Goal: Transaction & Acquisition: Obtain resource

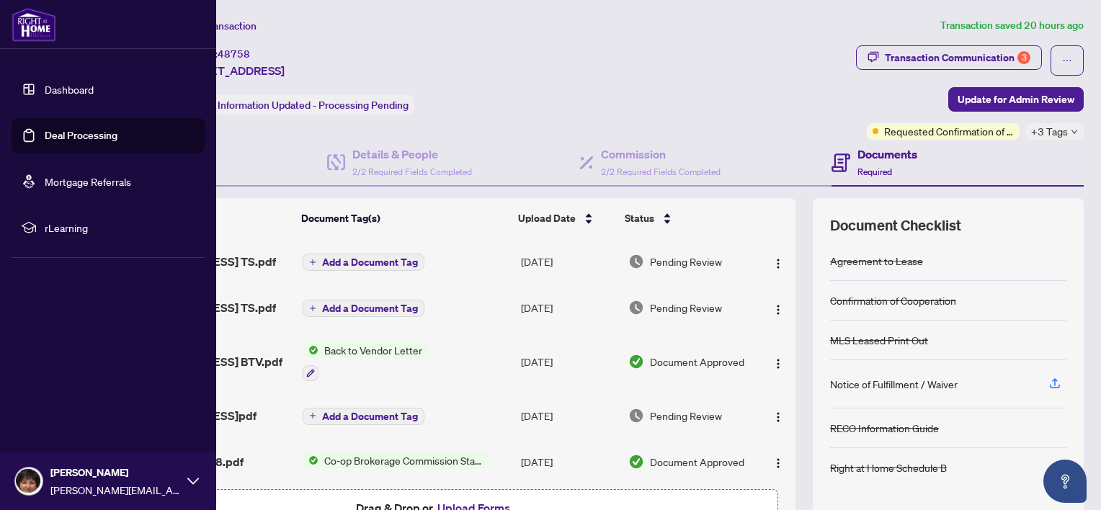
click at [80, 91] on link "Dashboard" at bounding box center [69, 89] width 49 height 13
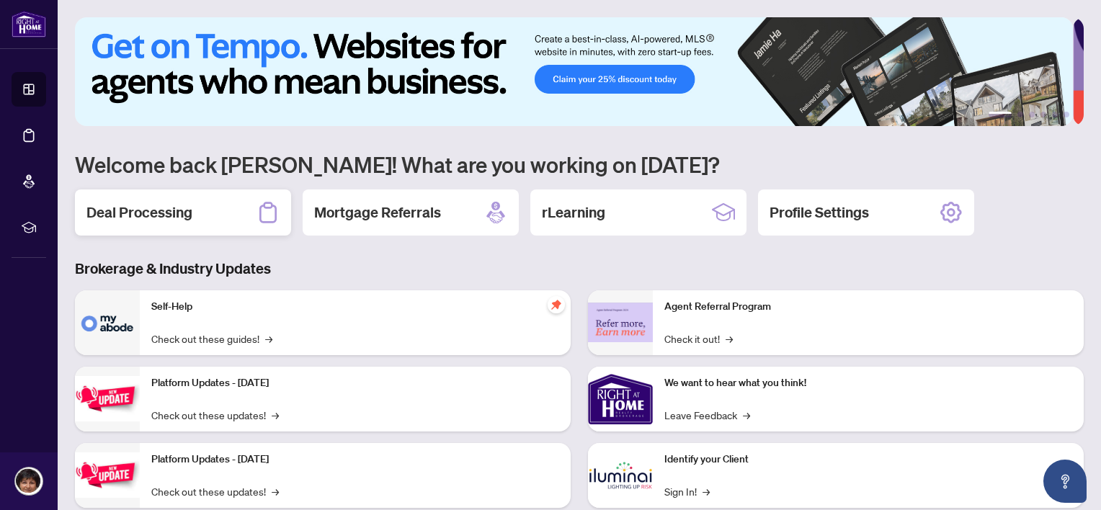
click at [144, 213] on h2 "Deal Processing" at bounding box center [139, 212] width 106 height 20
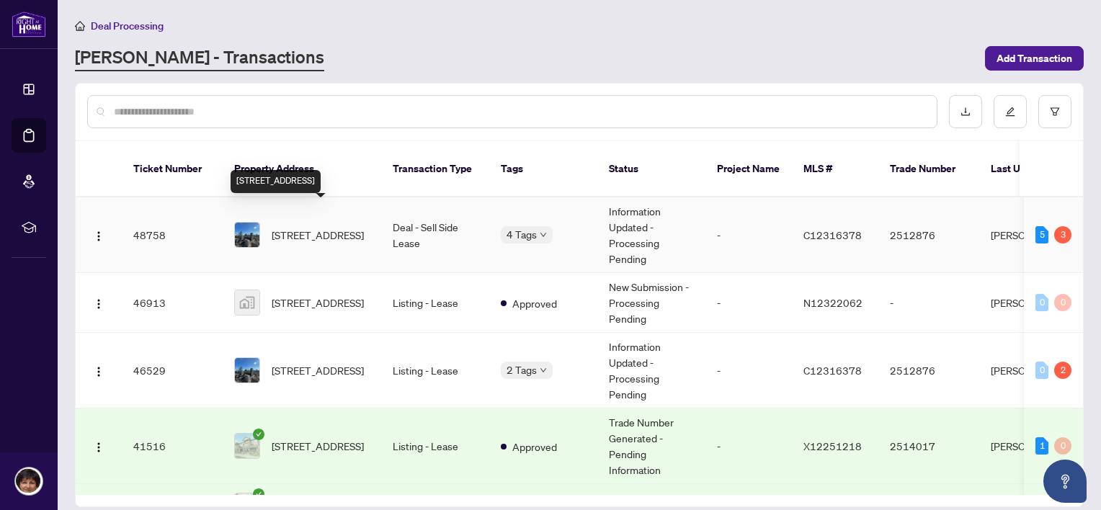
click at [300, 227] on span "[STREET_ADDRESS]" at bounding box center [318, 235] width 92 height 16
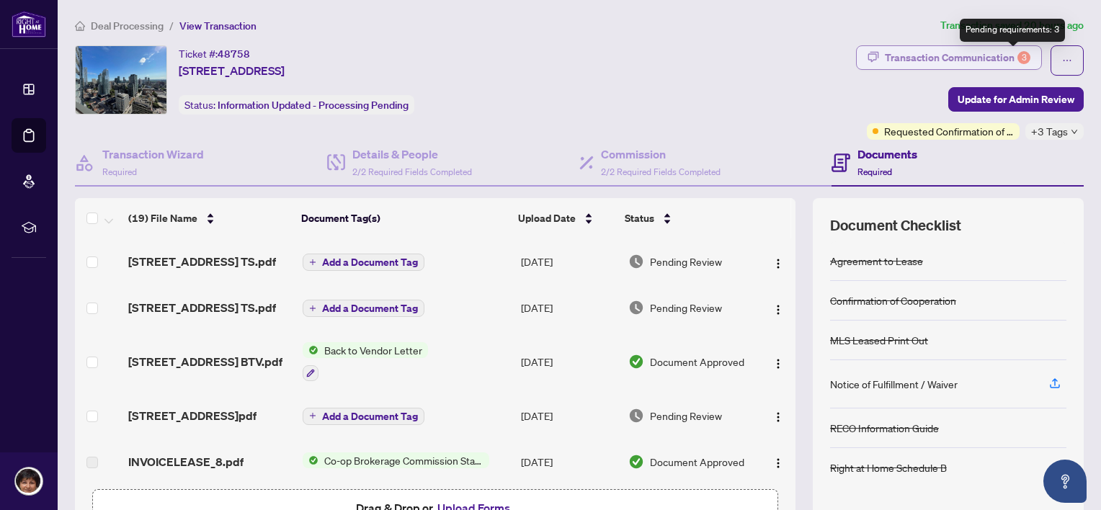
click at [1006, 58] on div "Transaction Communication 3" at bounding box center [958, 57] width 146 height 23
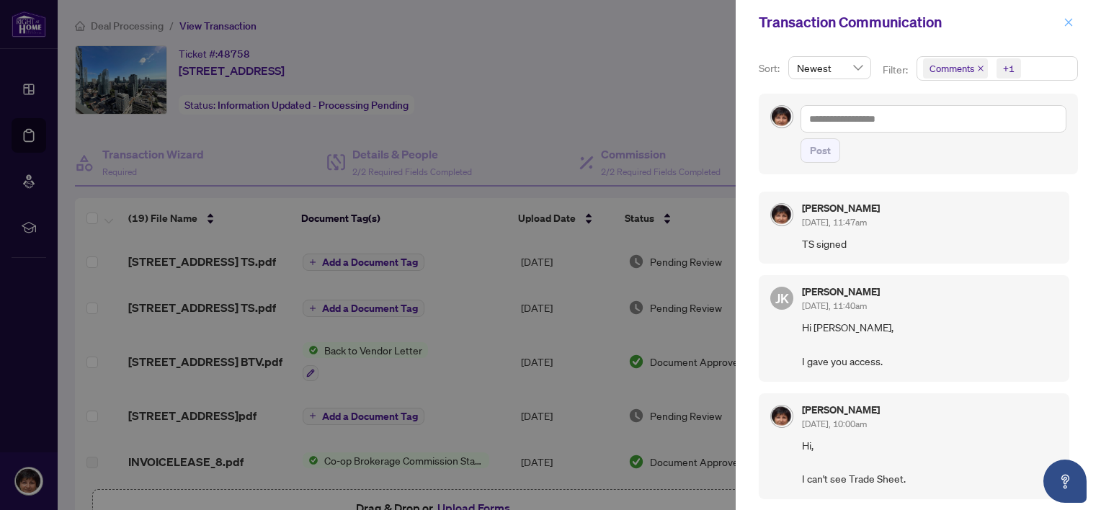
click at [1071, 24] on icon "close" at bounding box center [1068, 22] width 10 height 10
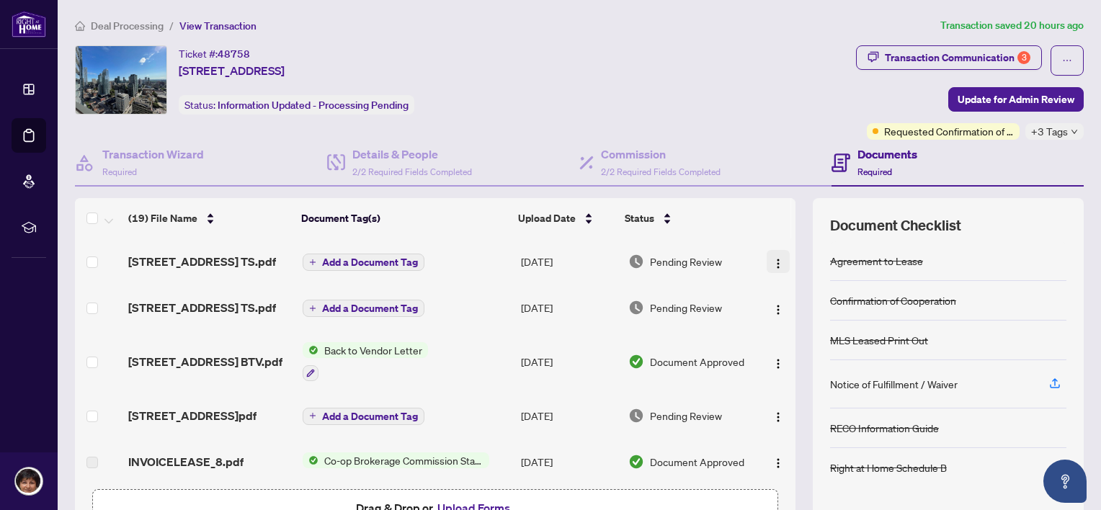
click at [772, 259] on img "button" at bounding box center [778, 264] width 12 height 12
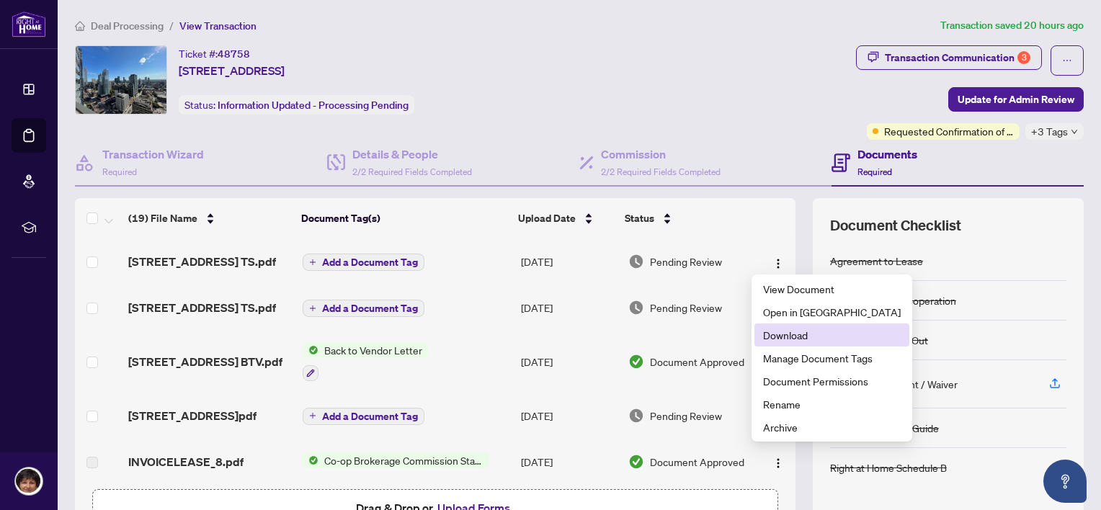
click at [780, 336] on span "Download" at bounding box center [832, 335] width 138 height 16
